Goal: Task Accomplishment & Management: Manage account settings

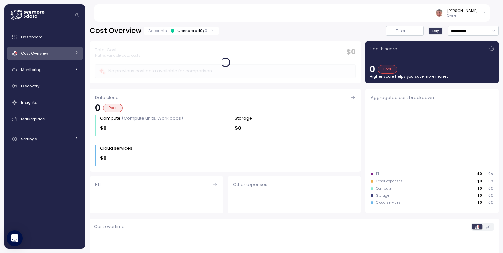
click at [466, 13] on div "[PERSON_NAME]" at bounding box center [462, 10] width 31 height 5
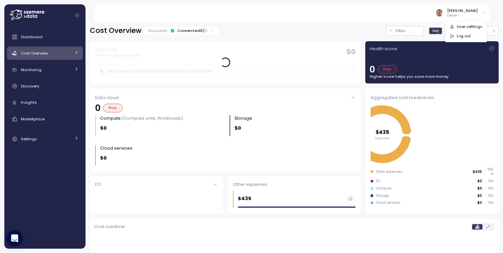
click at [472, 26] on div "User settings" at bounding box center [470, 27] width 26 height 6
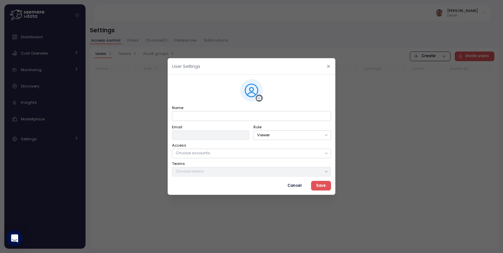
click at [327, 66] on icon "button" at bounding box center [328, 66] width 4 height 4
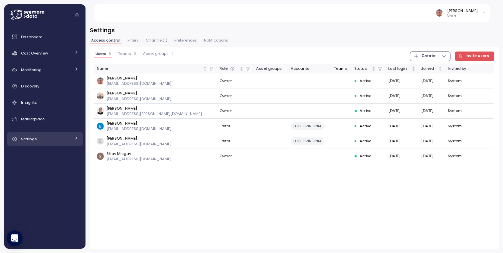
click at [55, 134] on link "Settings" at bounding box center [45, 138] width 76 height 13
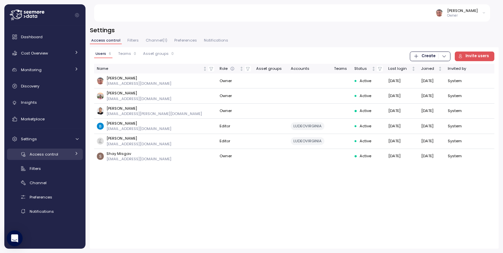
click at [62, 154] on div "Access control" at bounding box center [50, 154] width 41 height 7
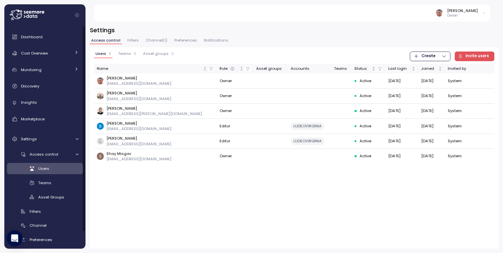
click at [46, 169] on span "Users" at bounding box center [43, 168] width 11 height 5
click at [470, 53] on span "Invite users" at bounding box center [477, 56] width 24 height 9
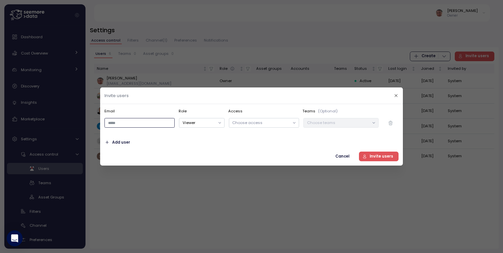
click at [154, 125] on input "email" at bounding box center [139, 123] width 70 height 10
click at [124, 143] on span "Add user" at bounding box center [121, 142] width 18 height 9
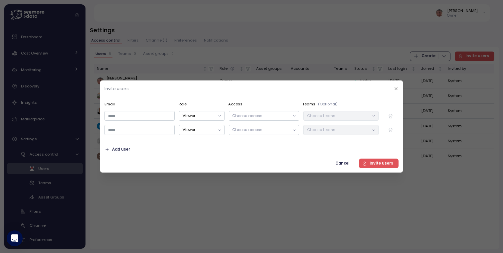
click at [394, 131] on button "button" at bounding box center [391, 130] width 16 height 10
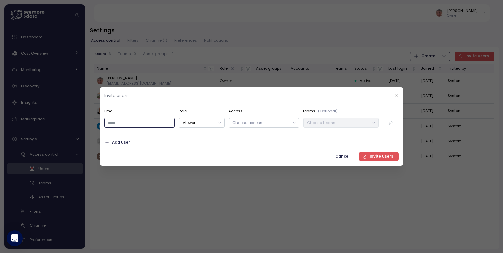
click at [121, 123] on input "email" at bounding box center [139, 123] width 70 height 10
type input "**********"
click at [206, 124] on button "Viewer" at bounding box center [201, 123] width 45 height 10
click at [251, 126] on div "Choose access" at bounding box center [264, 123] width 70 height 10
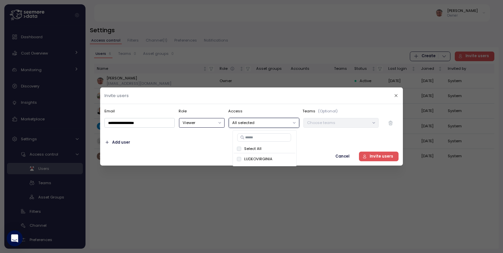
click at [325, 123] on p "Choose teams" at bounding box center [338, 122] width 62 height 5
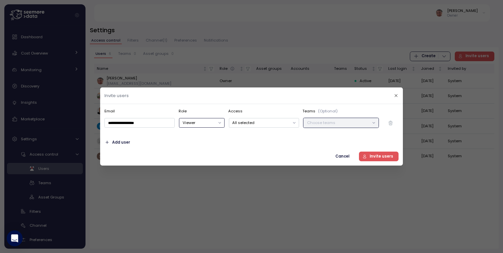
click at [335, 123] on p "Choose teams" at bounding box center [338, 122] width 62 height 5
click at [384, 157] on span "Invite users" at bounding box center [381, 156] width 24 height 9
click at [259, 205] on div at bounding box center [251, 126] width 503 height 253
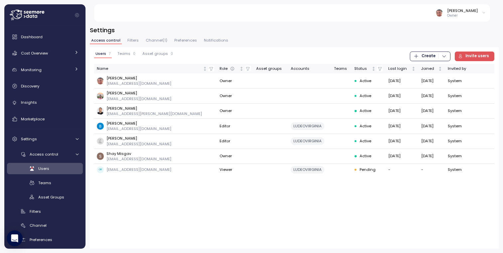
click at [146, 203] on div "Users 7 Teams 0 Asset groups 0 Create Invite users Name Role Asset groups Accou…" at bounding box center [294, 148] width 409 height 202
